Goal: Transaction & Acquisition: Obtain resource

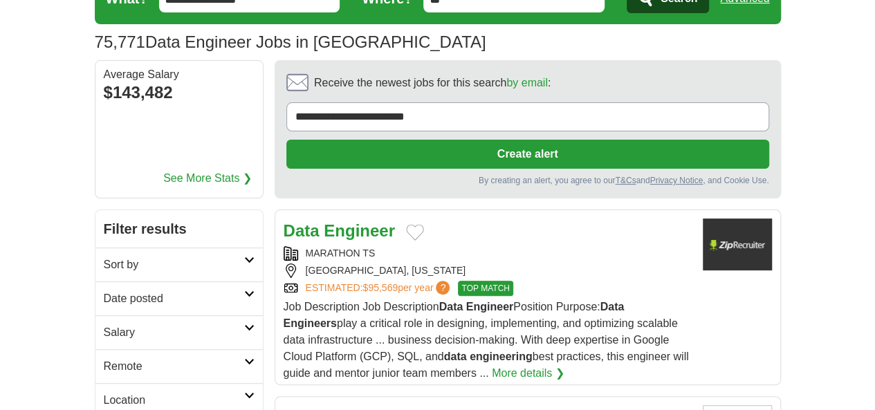
click at [104, 358] on h2 "Remote" at bounding box center [174, 366] width 140 height 17
click at [104, 394] on link "Remote jobs" at bounding box center [135, 400] width 62 height 12
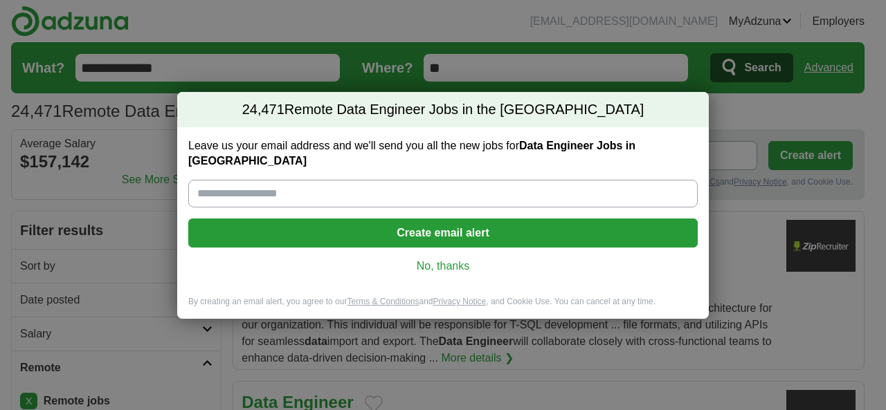
click at [424, 259] on link "No, thanks" at bounding box center [442, 266] width 487 height 15
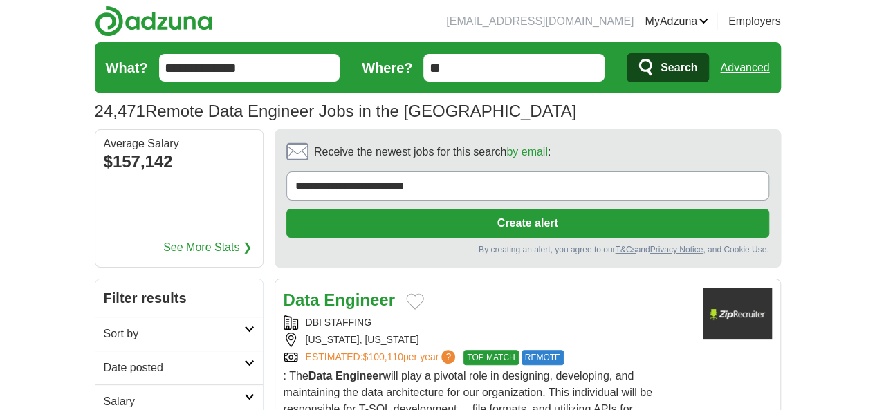
click at [104, 360] on h2 "Date posted" at bounding box center [174, 368] width 140 height 17
click at [104, 393] on link "Last 24 hours" at bounding box center [179, 401] width 151 height 17
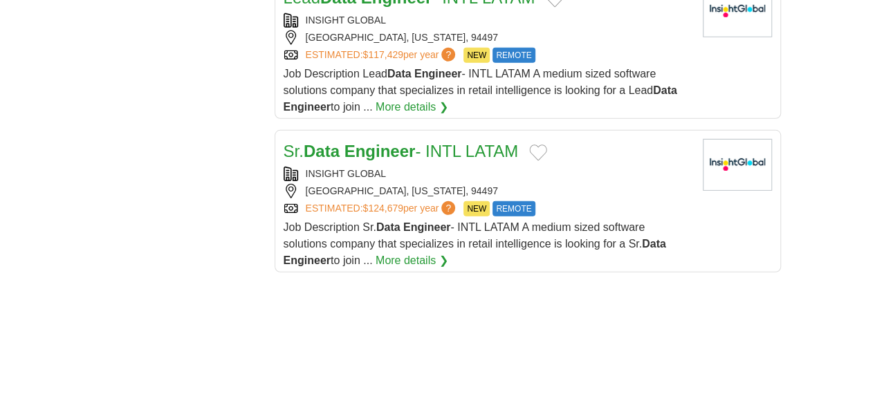
scroll to position [2283, 0]
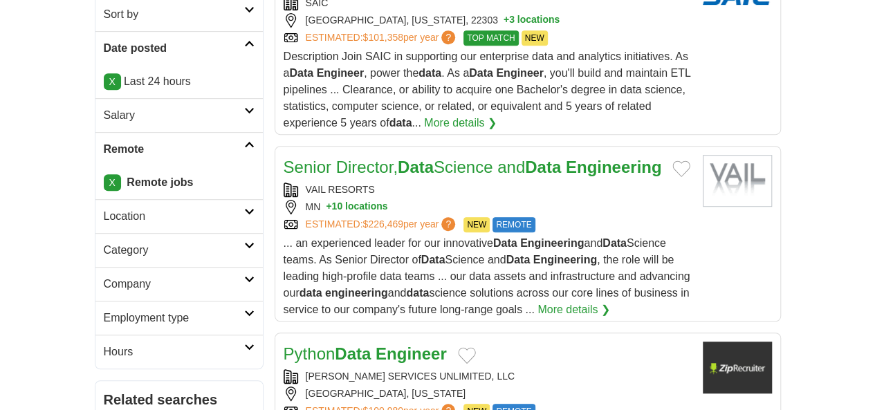
scroll to position [415, 0]
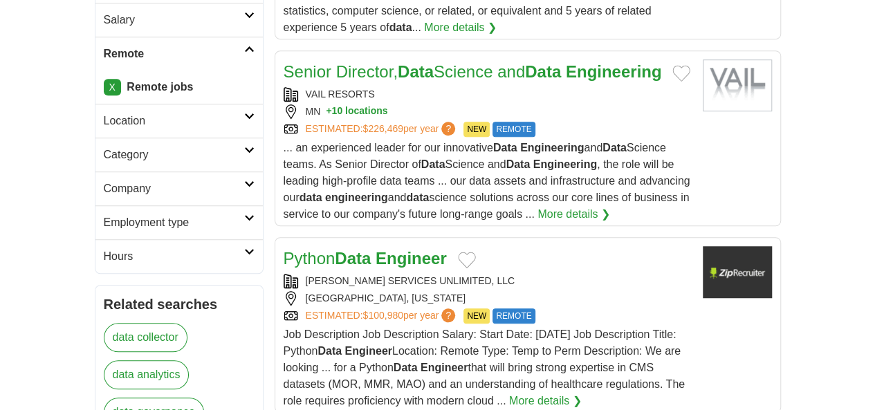
click at [325, 329] on span "Job Description Job Description Salary: Start Date: 05/26/2025 Job Description …" at bounding box center [484, 368] width 401 height 78
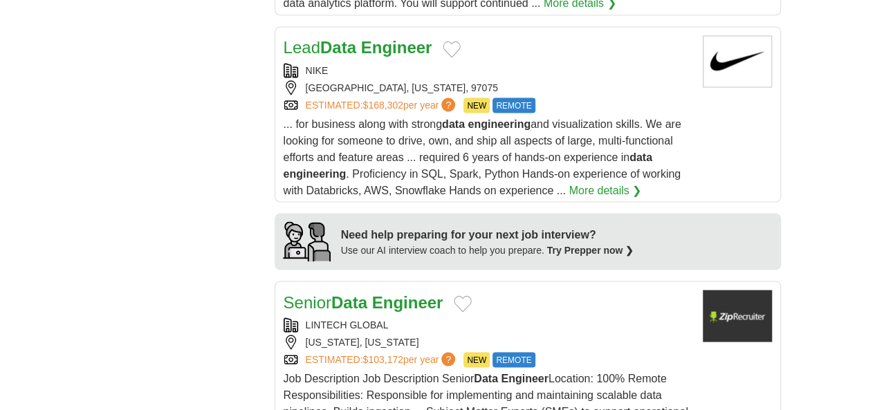
scroll to position [1314, 0]
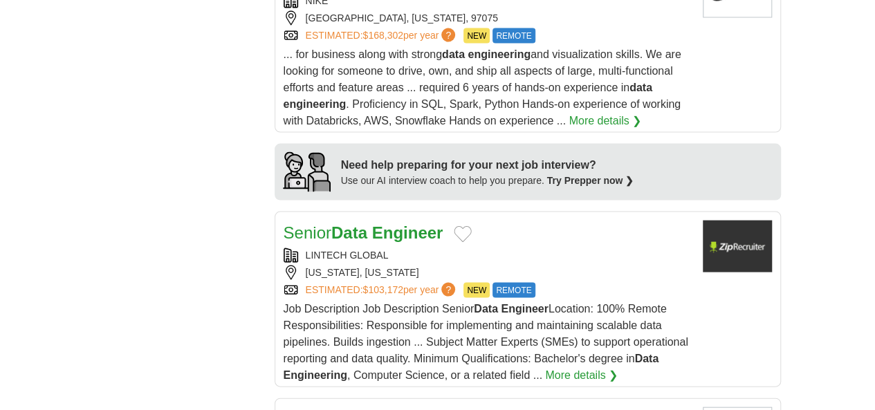
click at [382, 303] on span "Job Description Job Description Senior Data Engineer Location: 100% Remote Resp…" at bounding box center [486, 342] width 405 height 78
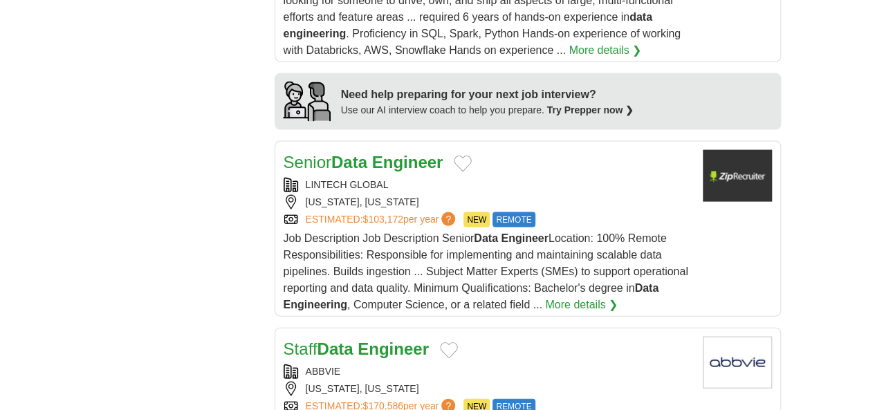
scroll to position [1453, 0]
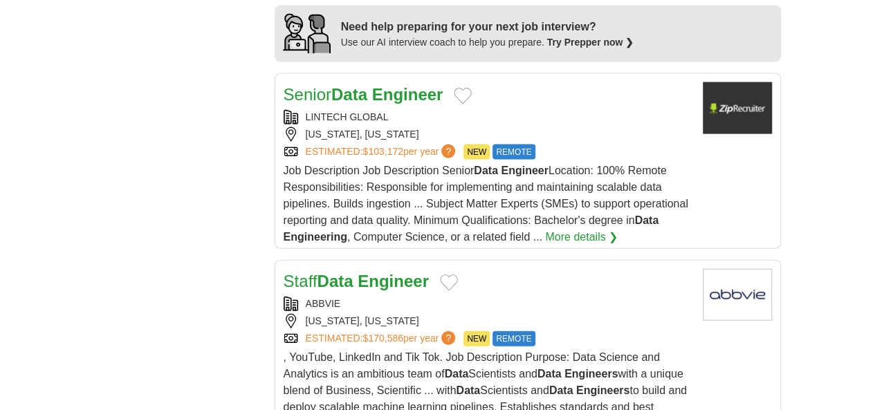
click at [343, 351] on span ", YouTube, LinkedIn and Tik Tok. Job Description Purpose: Data Science and Anal…" at bounding box center [485, 390] width 403 height 78
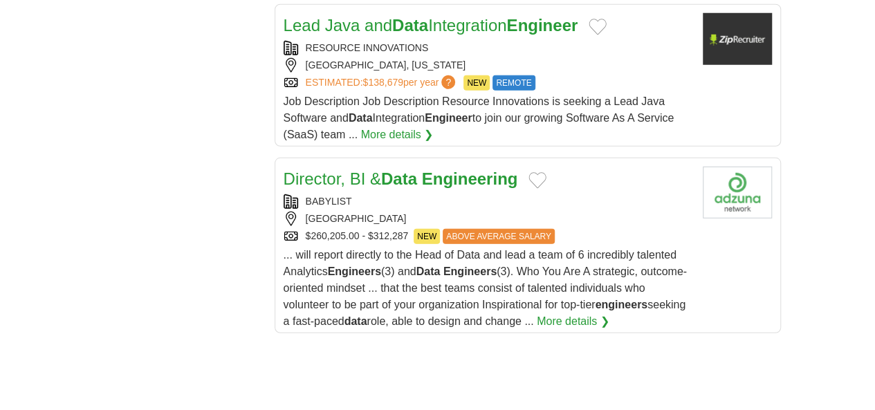
scroll to position [2006, 0]
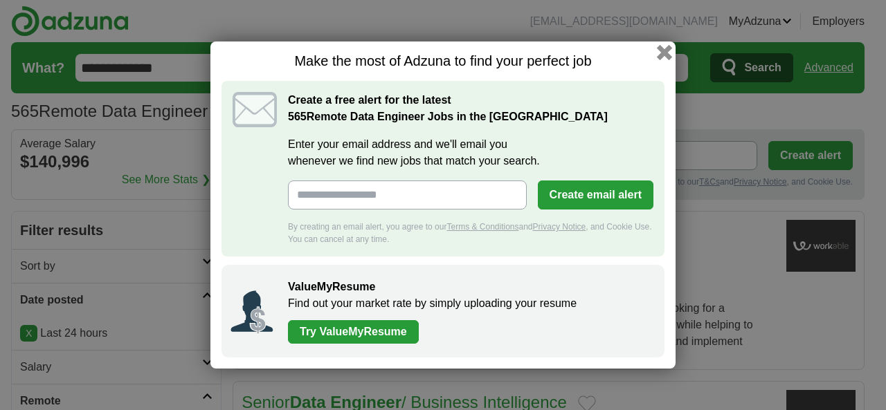
click at [666, 48] on button "button" at bounding box center [664, 52] width 15 height 15
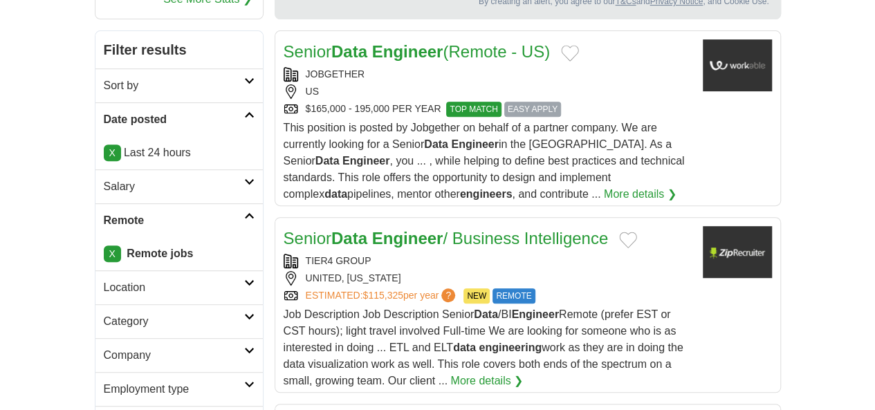
scroll to position [346, 0]
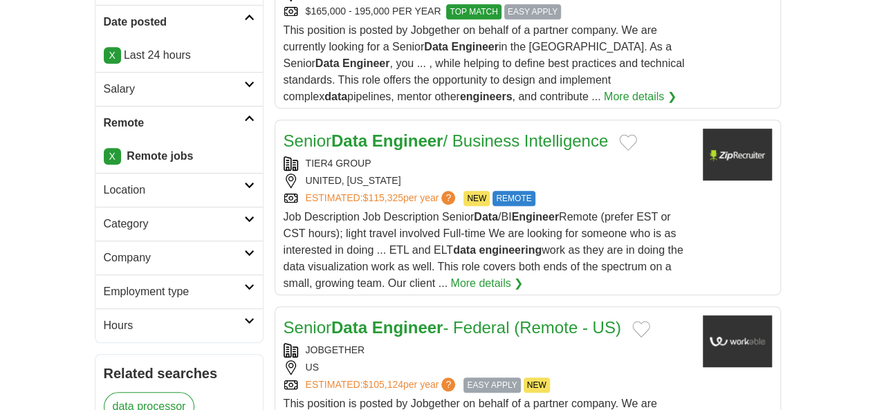
click at [343, 209] on div "Job Description Job Description Senior Data /BI Engineer Remote (prefer EST or …" at bounding box center [488, 250] width 408 height 83
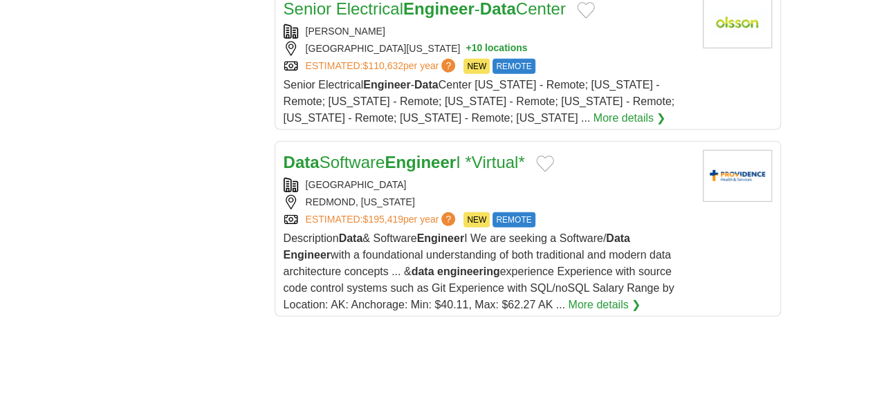
scroll to position [2076, 0]
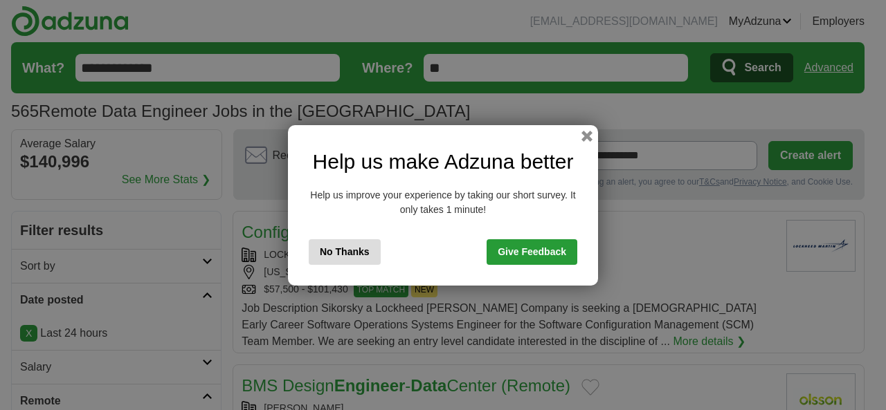
drag, startPoint x: 590, startPoint y: 134, endPoint x: 586, endPoint y: 143, distance: 10.5
click at [589, 134] on button "button" at bounding box center [586, 136] width 11 height 11
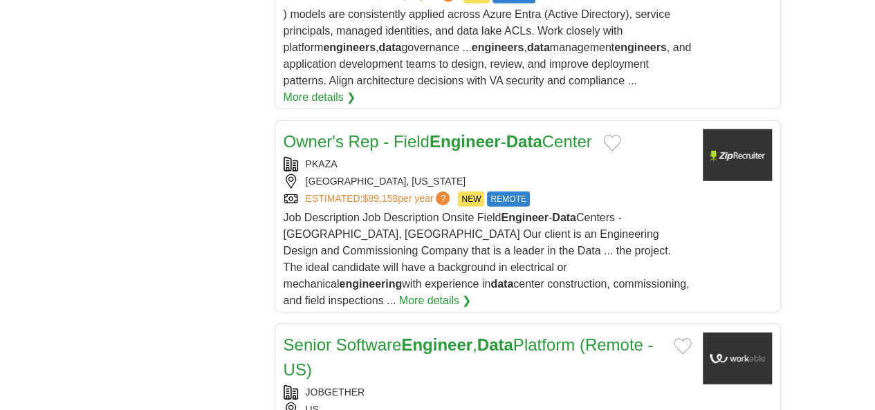
scroll to position [1868, 0]
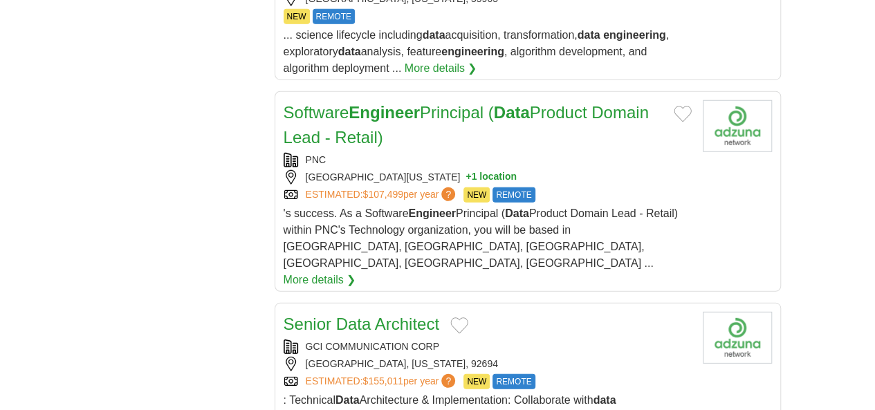
scroll to position [1868, 0]
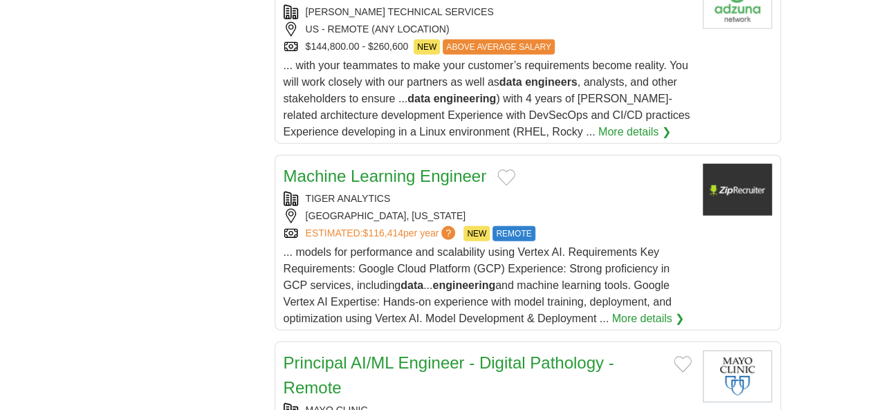
scroll to position [1799, 0]
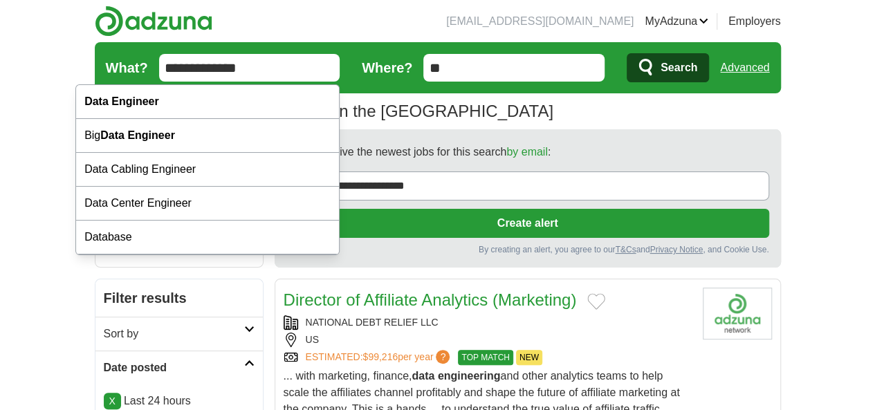
drag, startPoint x: 190, startPoint y: 72, endPoint x: 118, endPoint y: 64, distance: 71.7
click at [159, 64] on input "**********" at bounding box center [249, 68] width 181 height 28
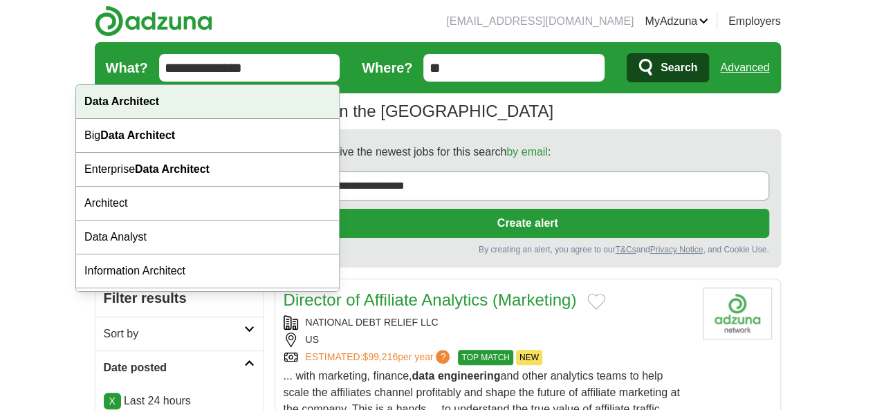
type input "**********"
click at [181, 98] on div "Data Architect" at bounding box center [207, 102] width 263 height 34
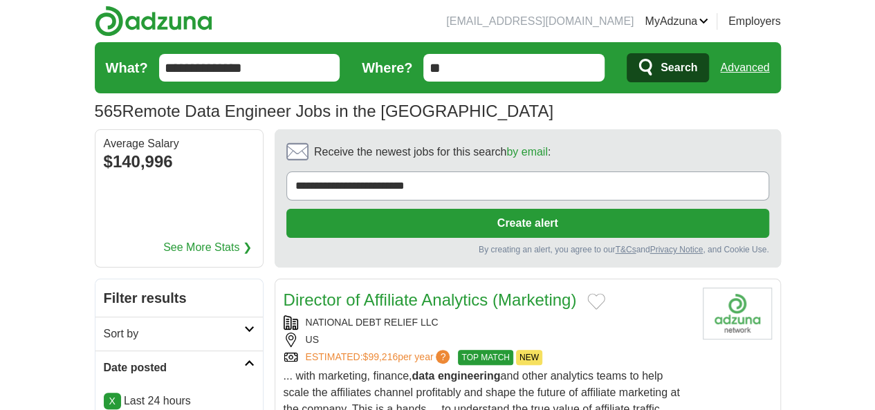
click at [697, 75] on span "Search" at bounding box center [679, 68] width 37 height 28
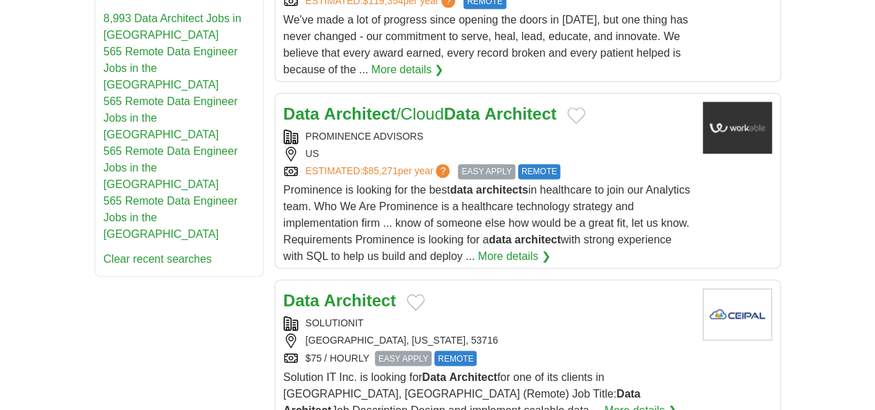
scroll to position [969, 0]
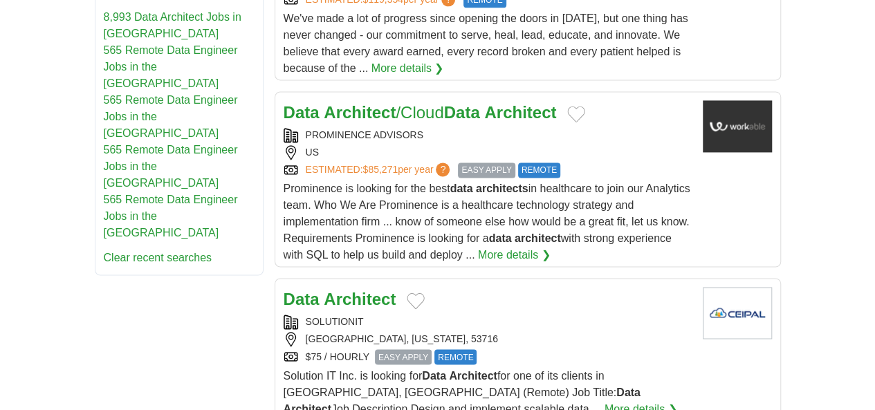
click at [498, 332] on div "MADISON, WISCONSIN, 53716" at bounding box center [488, 339] width 408 height 15
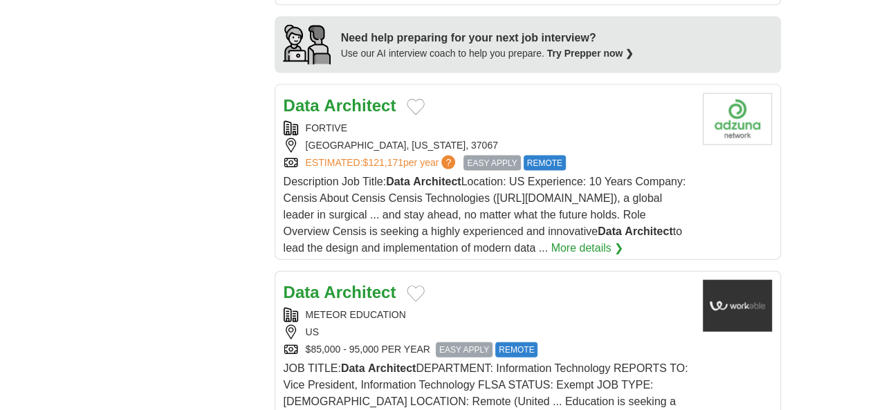
scroll to position [1245, 0]
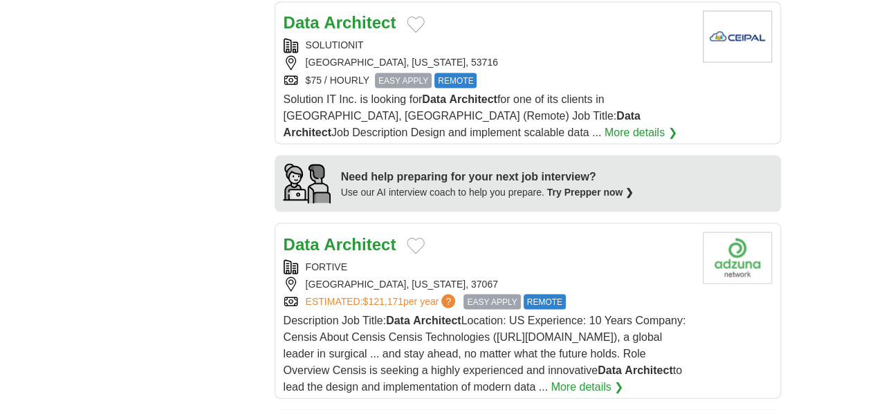
click at [397, 314] on span "Description Job Title: Data Architect Location: US Experience: 10 Years Company…" at bounding box center [485, 353] width 403 height 78
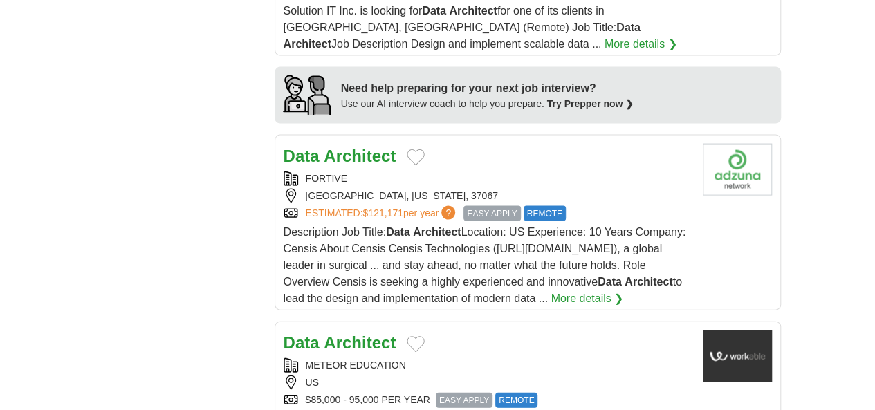
scroll to position [1384, 0]
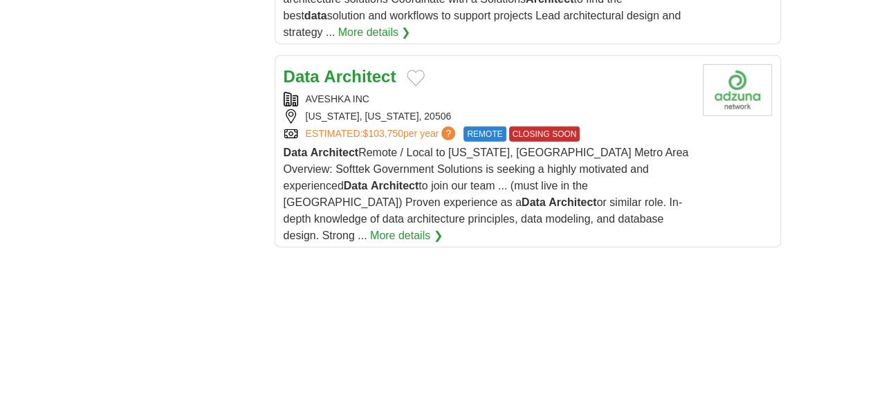
scroll to position [2283, 0]
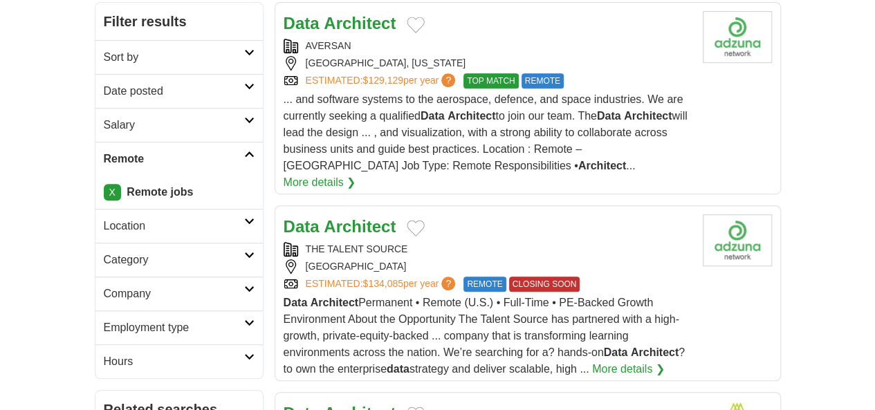
scroll to position [138, 0]
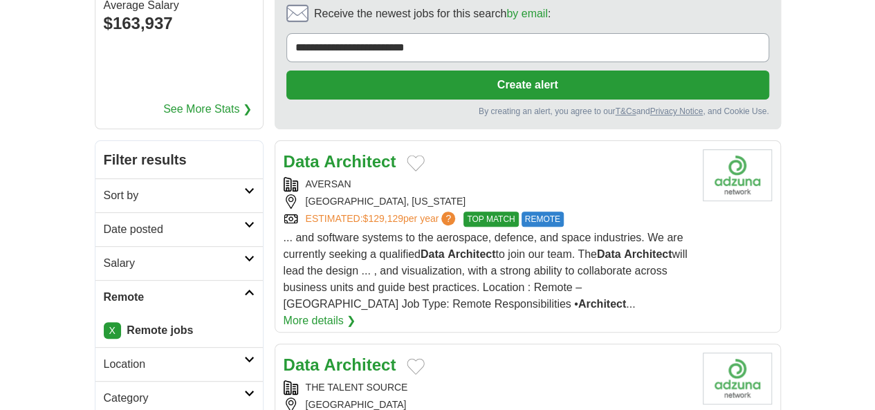
click at [448, 248] on strong "Architect" at bounding box center [472, 254] width 48 height 12
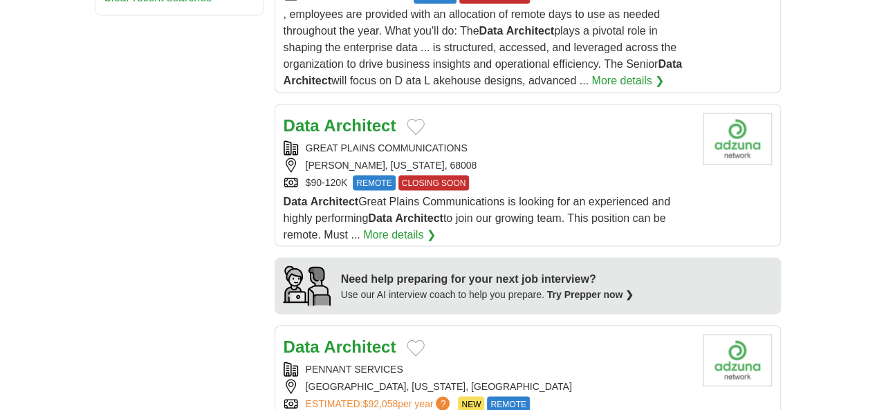
scroll to position [1314, 0]
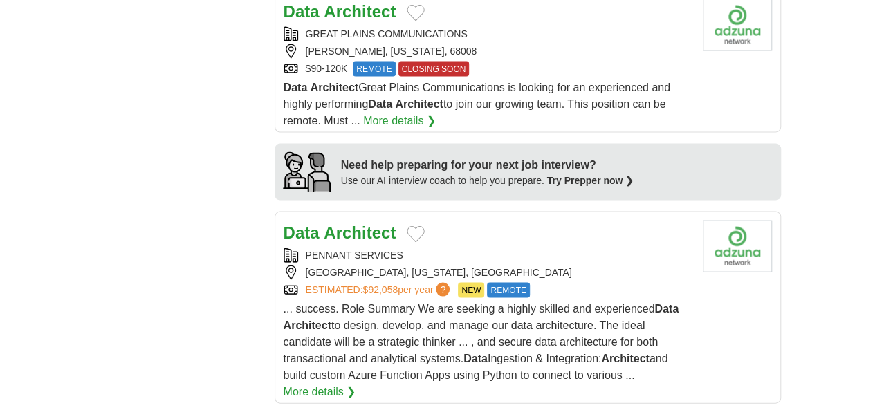
click at [113, 178] on div "**********" at bounding box center [438, 153] width 686 height 2379
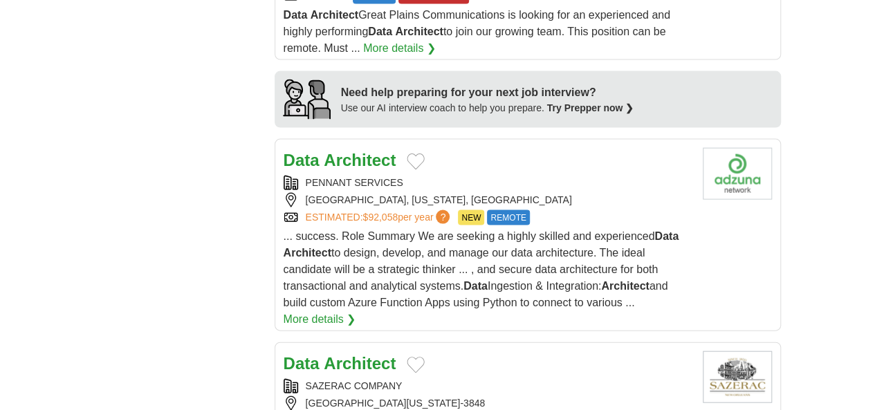
scroll to position [1453, 0]
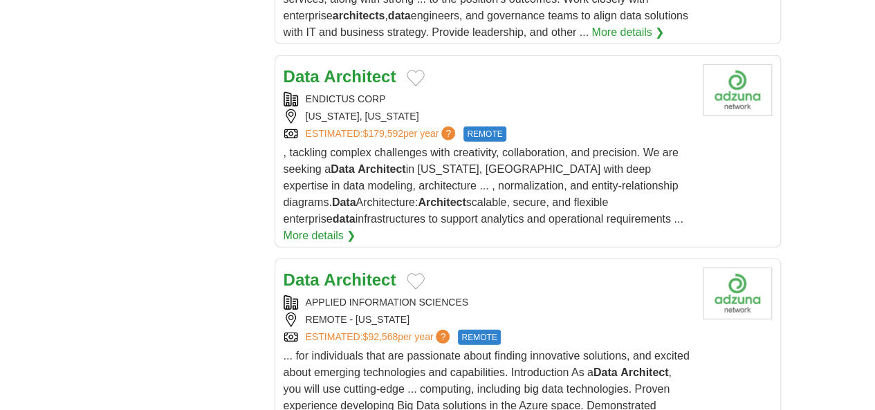
scroll to position [2006, 0]
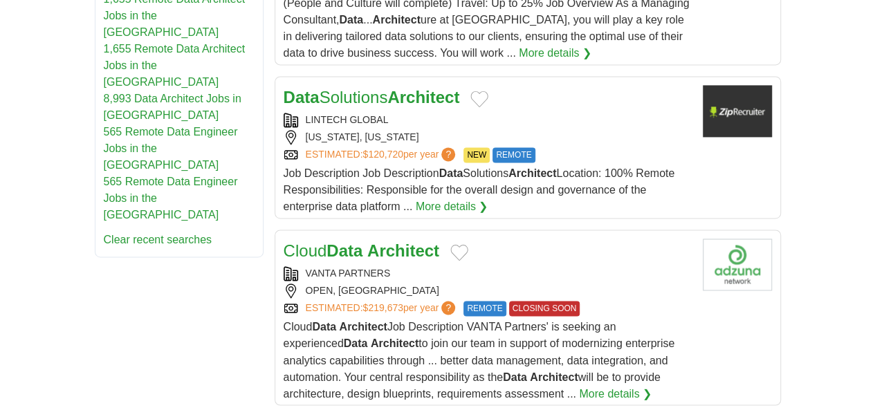
scroll to position [969, 0]
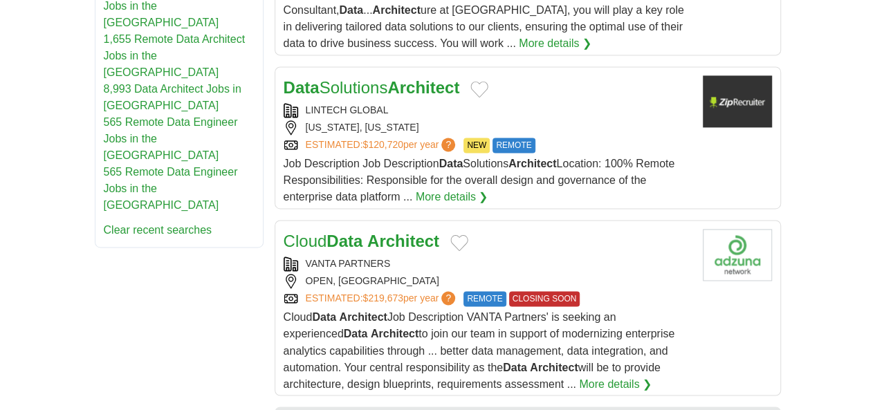
click at [346, 311] on span "Cloud Data Architect Job Description VANTA Partners' is seeking an experienced …" at bounding box center [480, 350] width 392 height 78
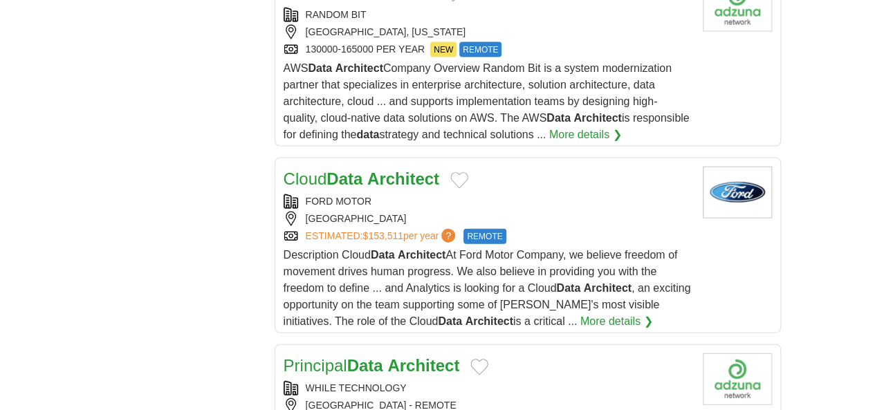
scroll to position [1522, 0]
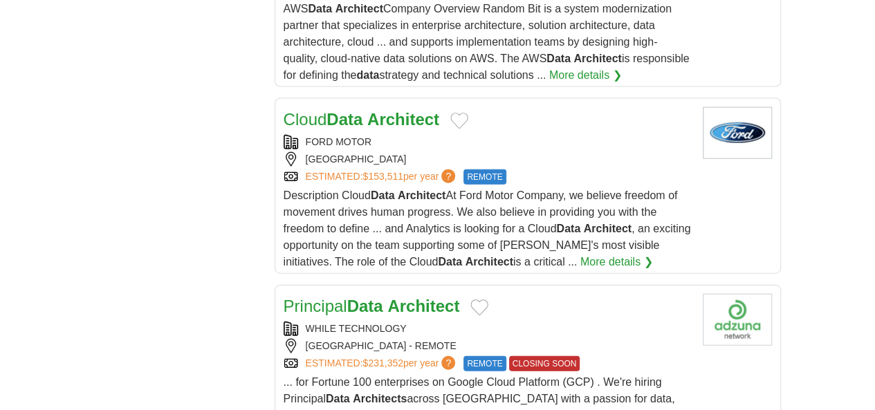
scroll to position [1730, 0]
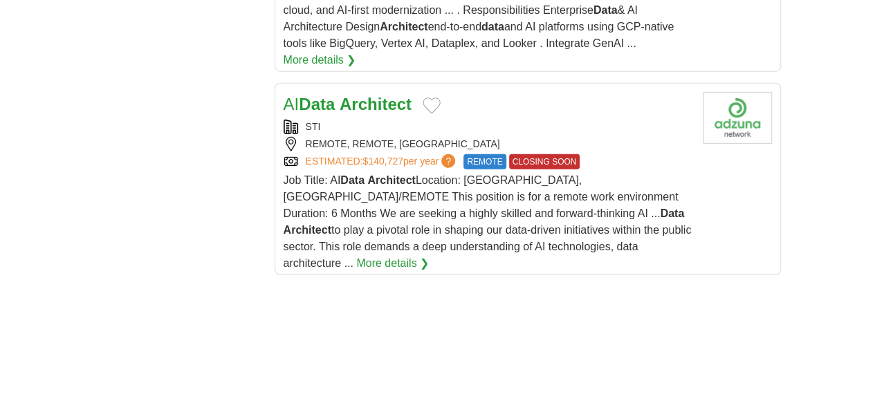
scroll to position [2006, 0]
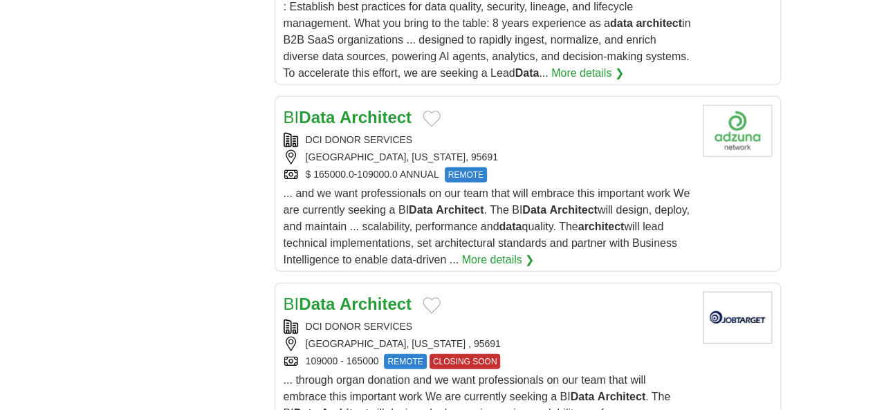
scroll to position [1799, 0]
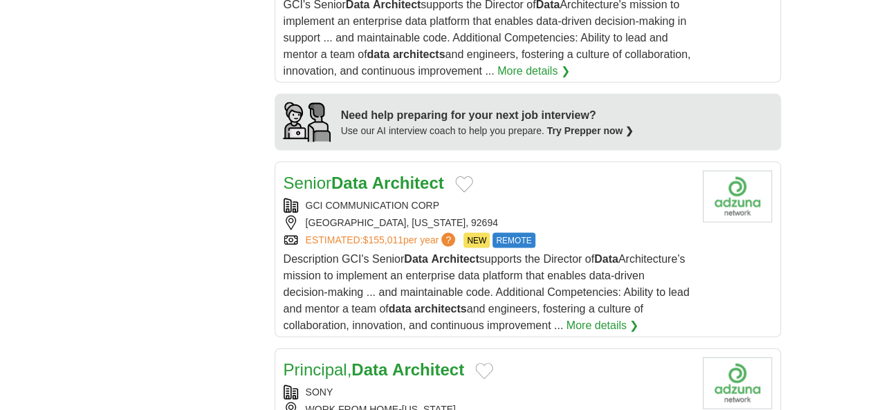
scroll to position [1453, 0]
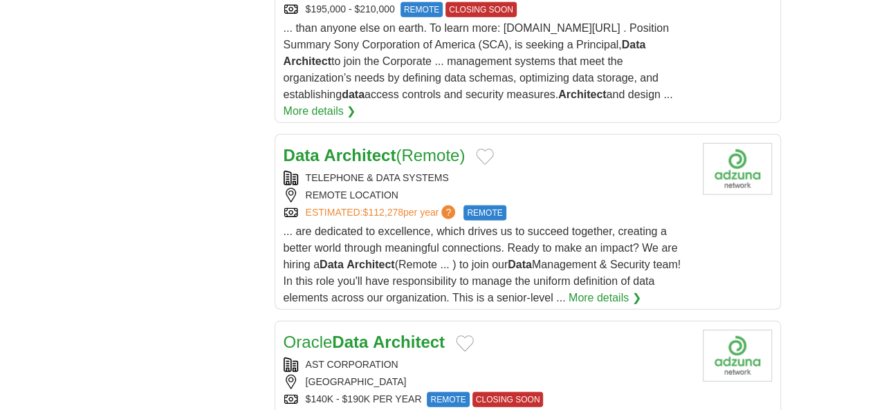
scroll to position [1799, 0]
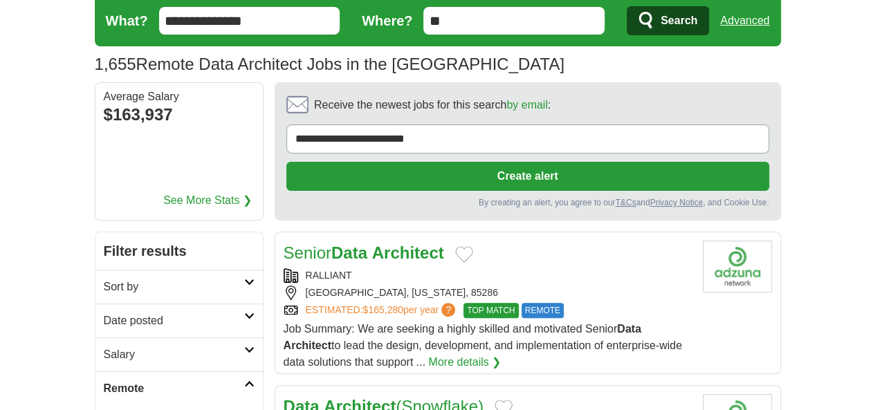
scroll to position [69, 0]
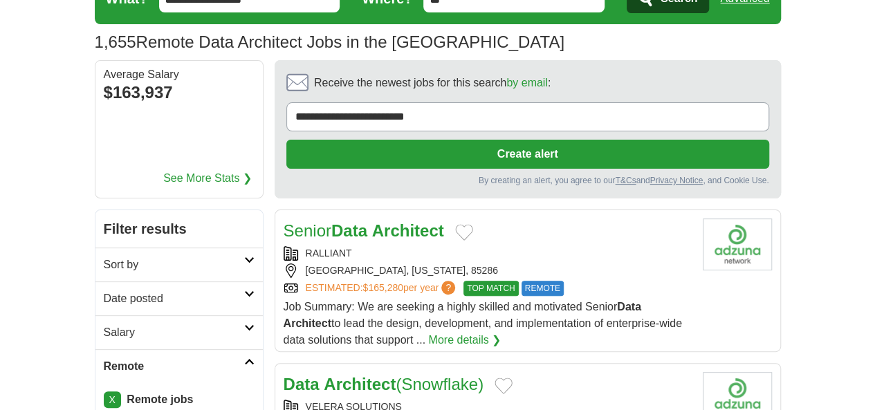
click at [343, 301] on span "Job Summary: We are seeking a highly skilled and motivated Senior Data Architec…" at bounding box center [483, 323] width 398 height 45
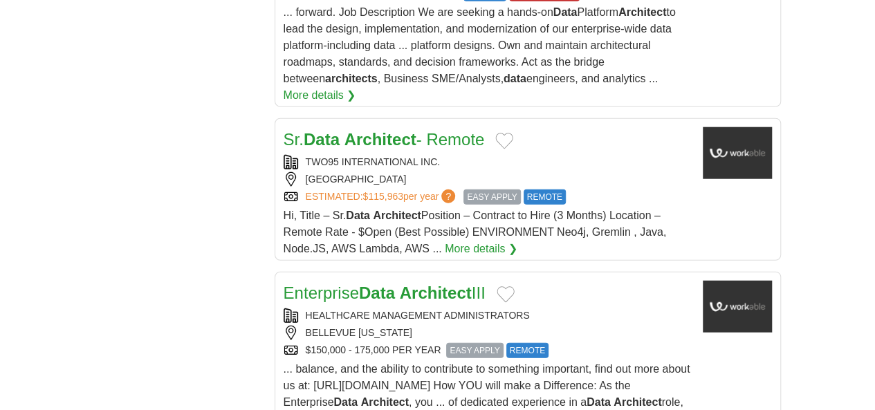
scroll to position [1730, 0]
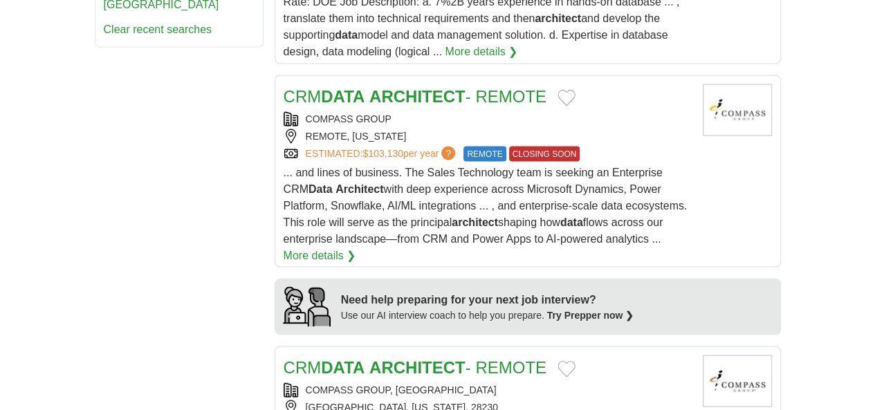
scroll to position [1314, 0]
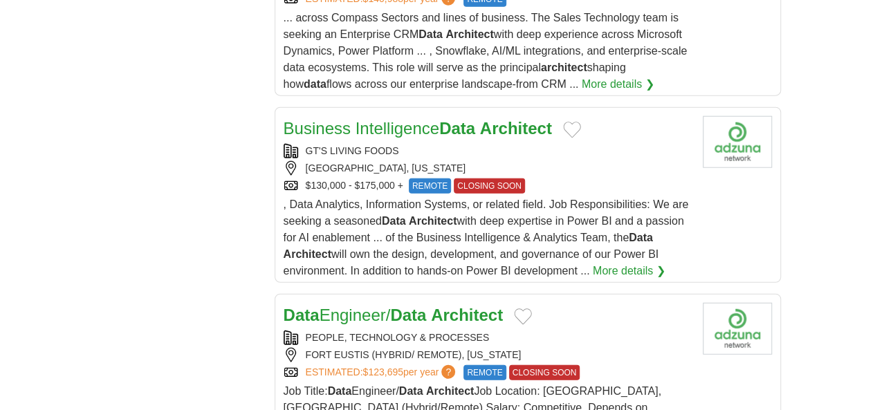
scroll to position [1730, 0]
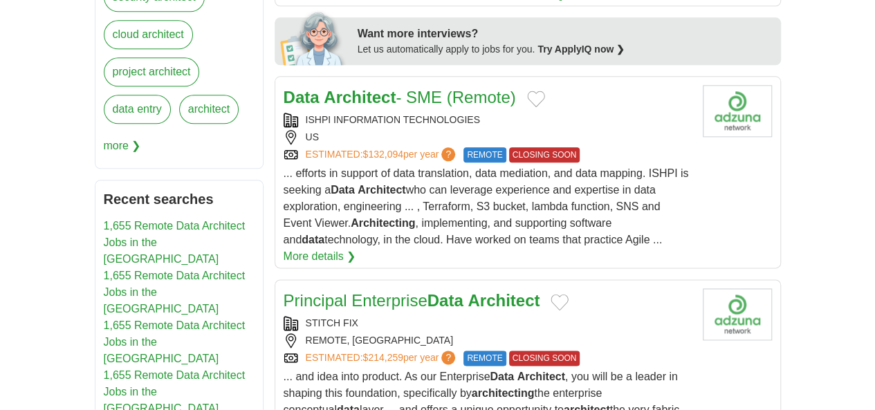
scroll to position [761, 0]
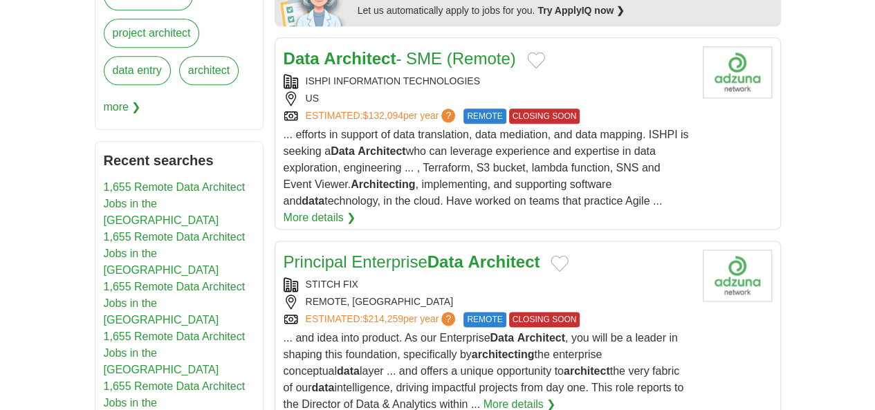
click at [472, 349] on strong "architecting" at bounding box center [503, 355] width 63 height 12
